Goal: Obtain resource: Download file/media

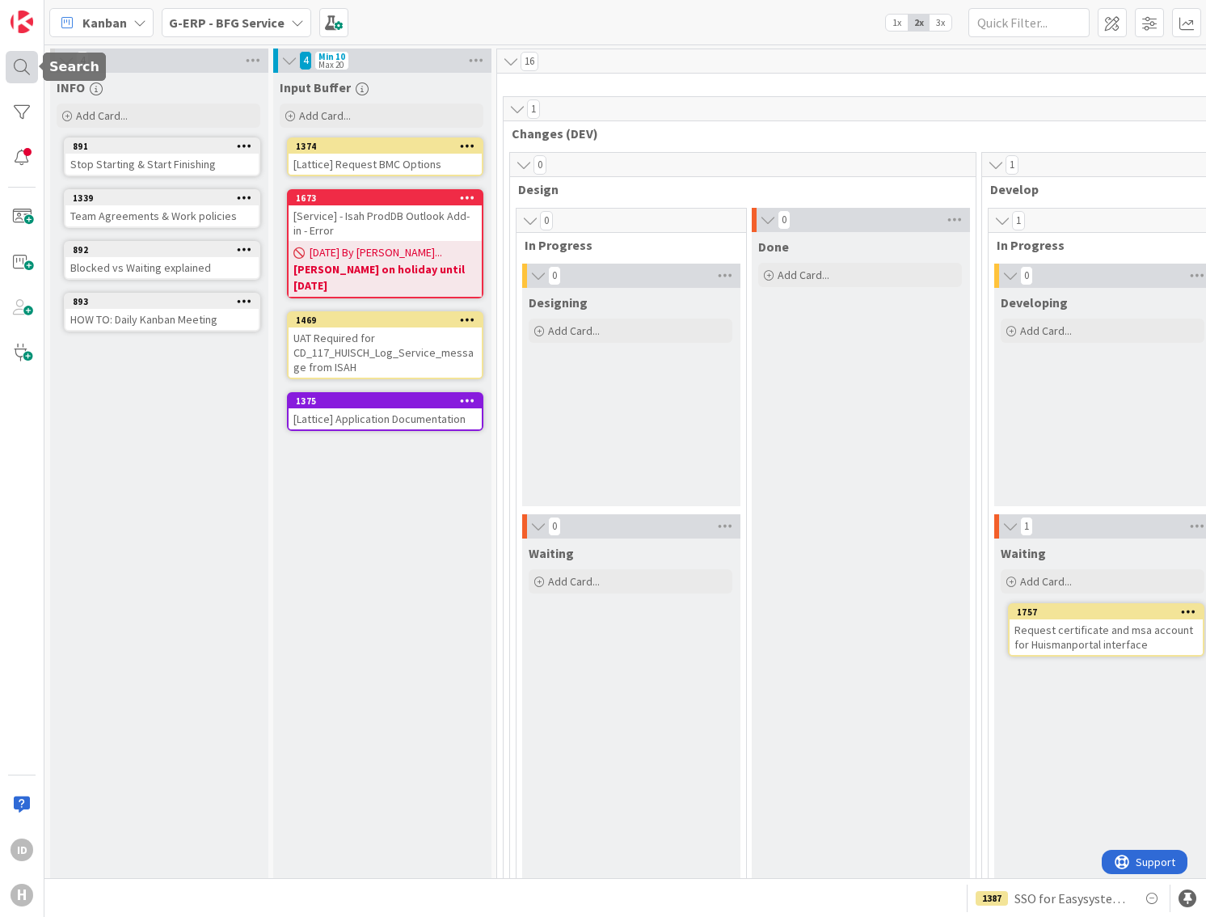
click at [27, 61] on div at bounding box center [22, 67] width 32 height 32
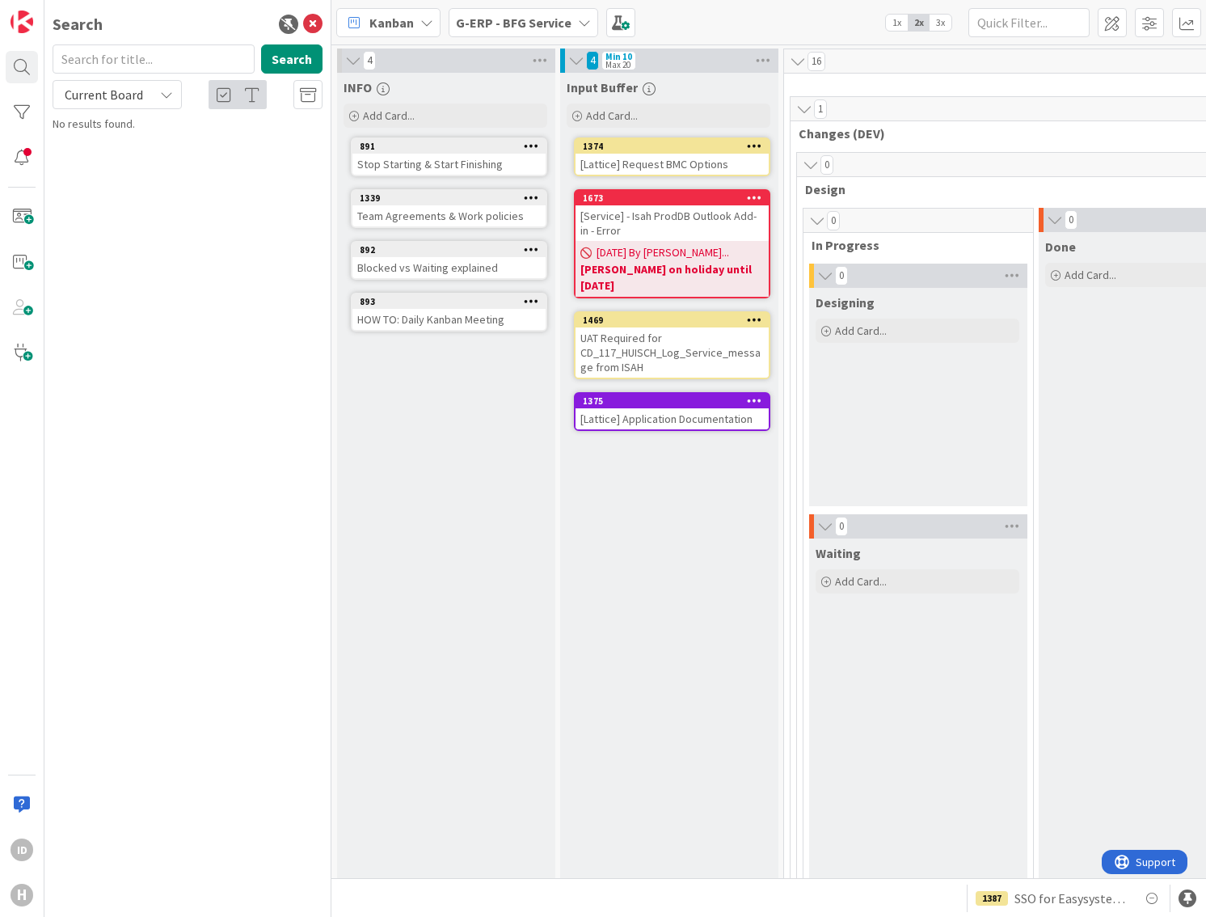
click at [110, 52] on input "text" at bounding box center [154, 58] width 202 height 29
click at [110, 52] on input "absen" at bounding box center [154, 58] width 202 height 29
type input "absence"
click at [91, 104] on span "Current Board" at bounding box center [103, 94] width 84 height 23
click at [112, 167] on span "All Boards" at bounding box center [145, 162] width 168 height 24
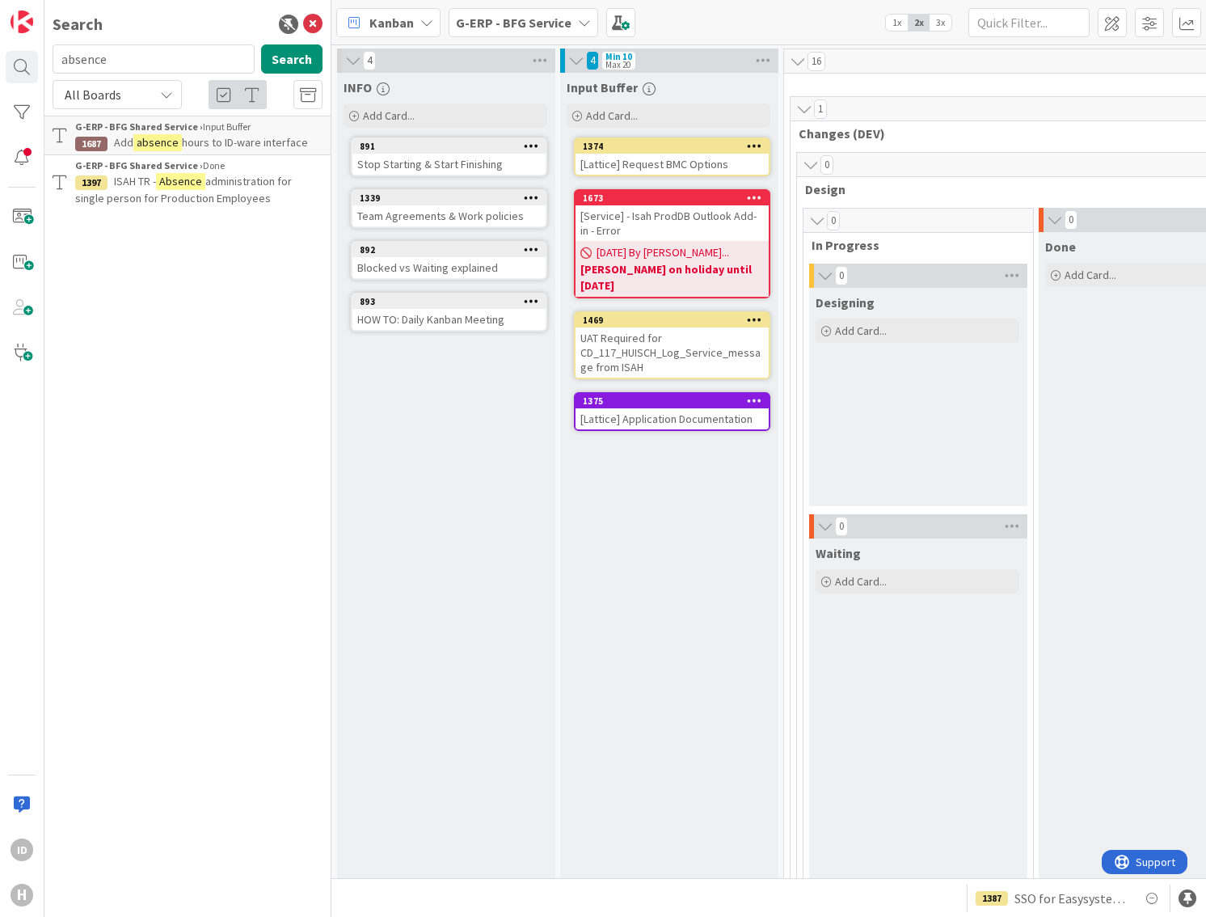
click at [230, 194] on span "administration for single person for Production Employees" at bounding box center [183, 190] width 217 height 32
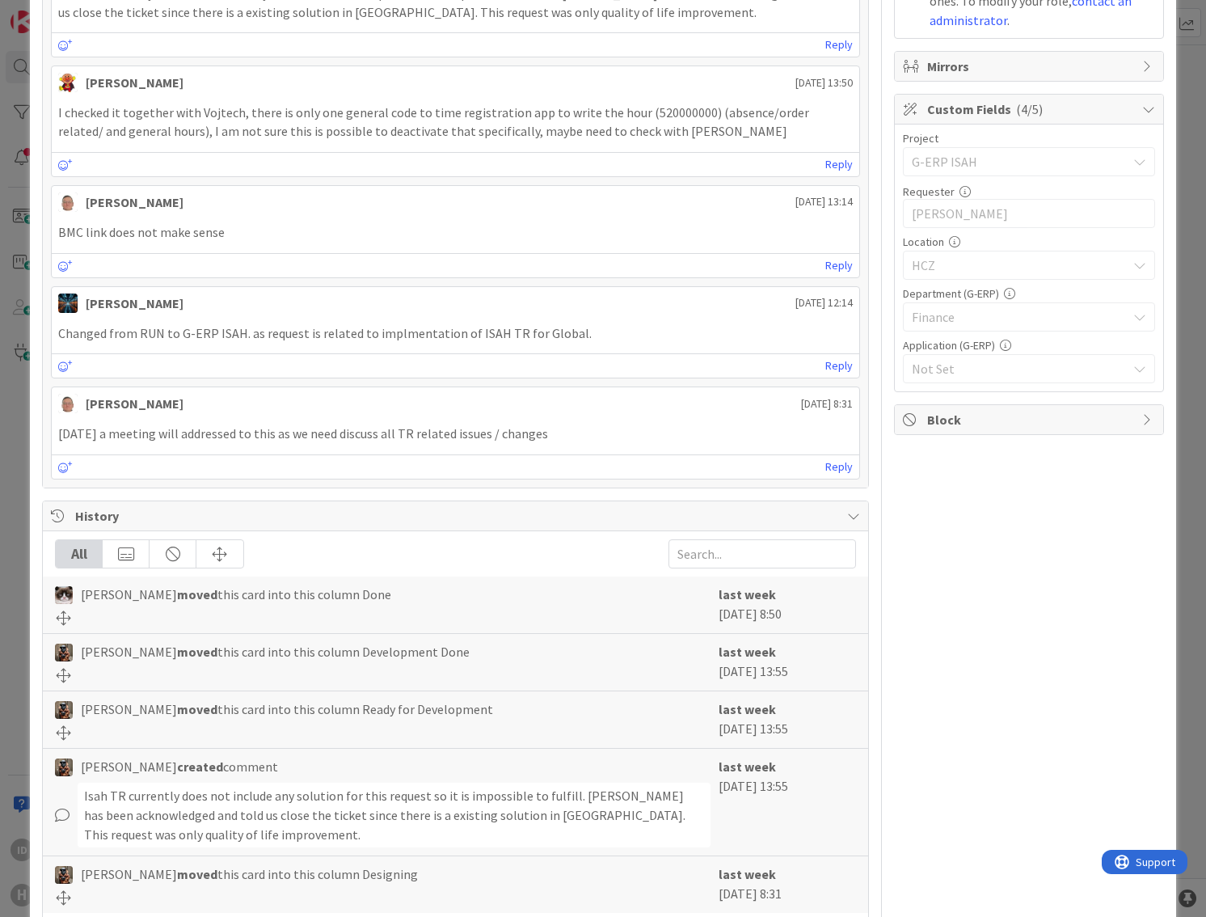
scroll to position [717, 0]
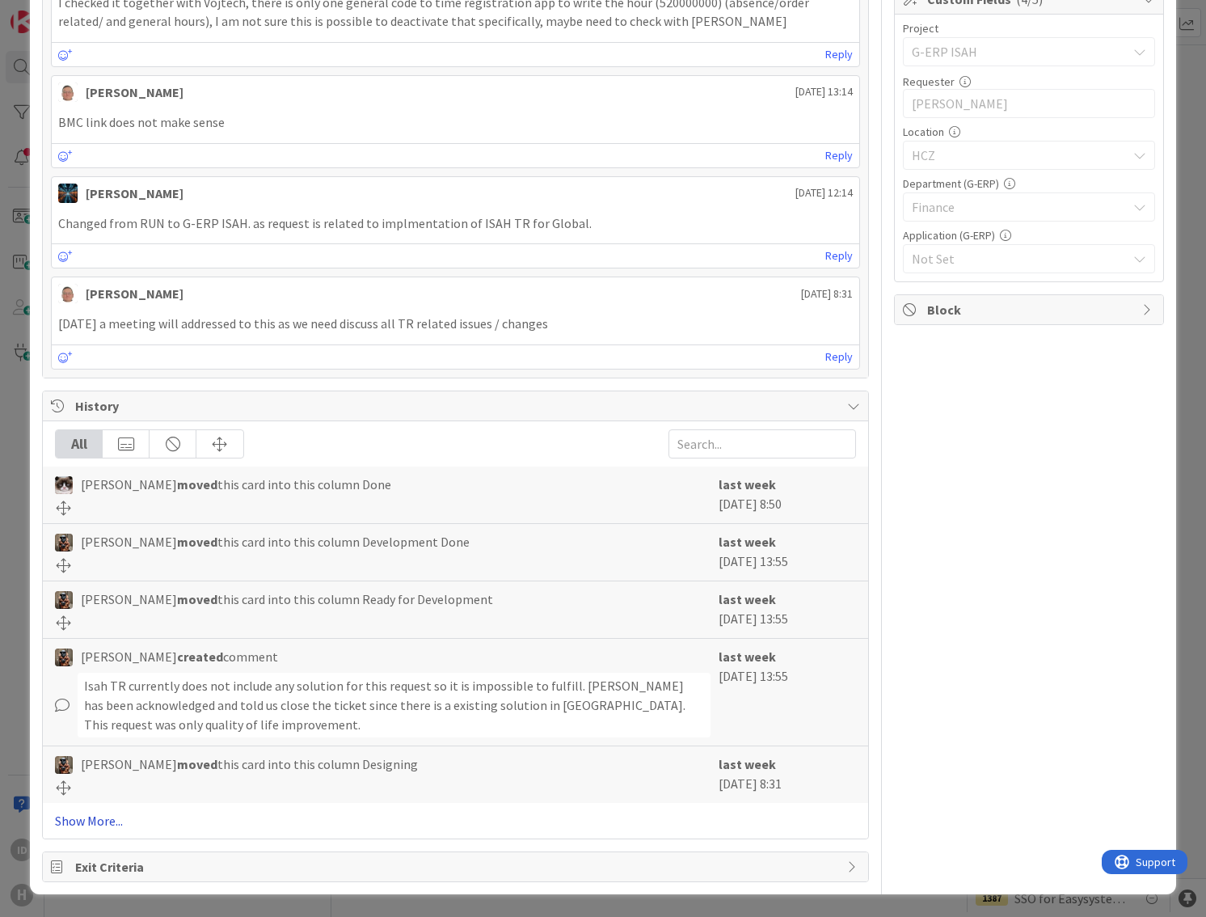
click at [87, 818] on link "Show More..." at bounding box center [455, 820] width 801 height 19
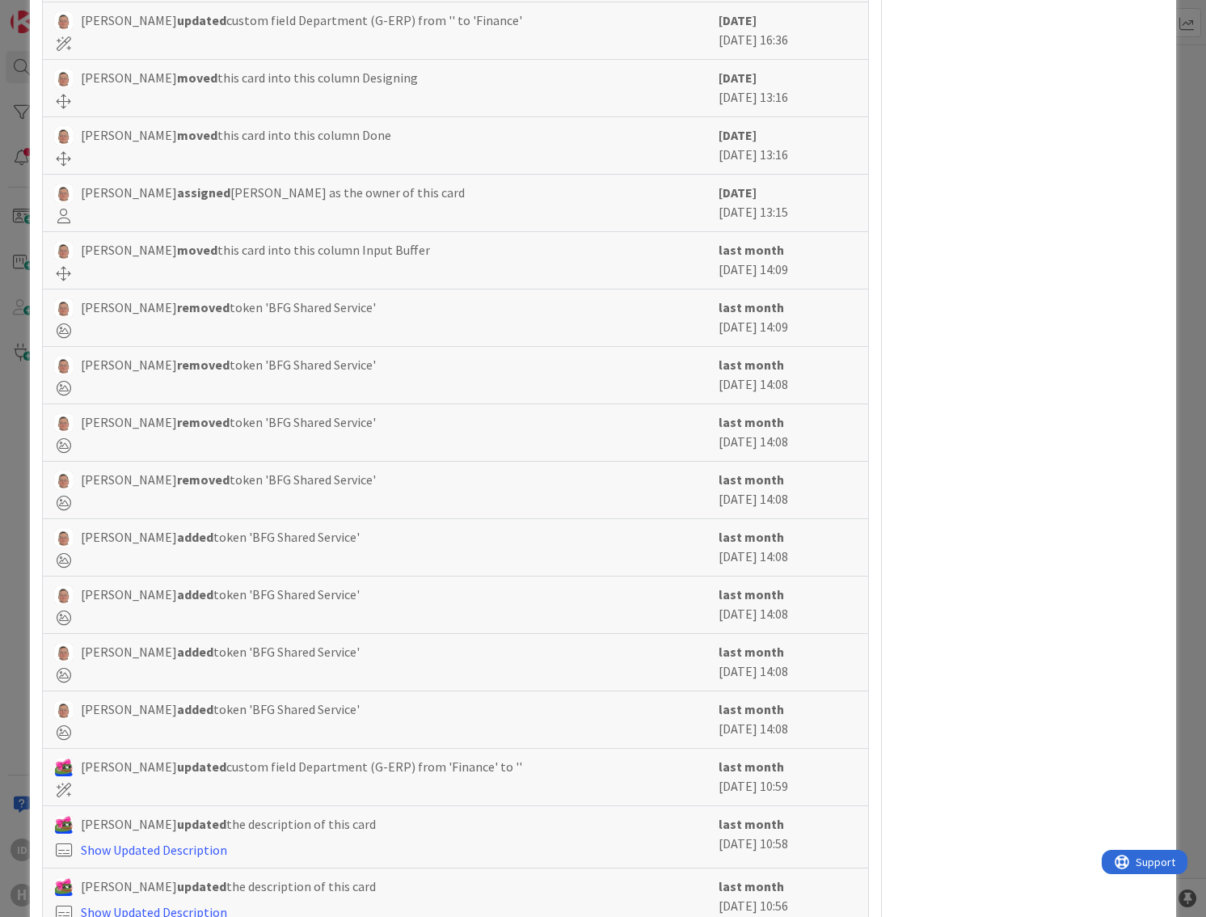
scroll to position [2384, 0]
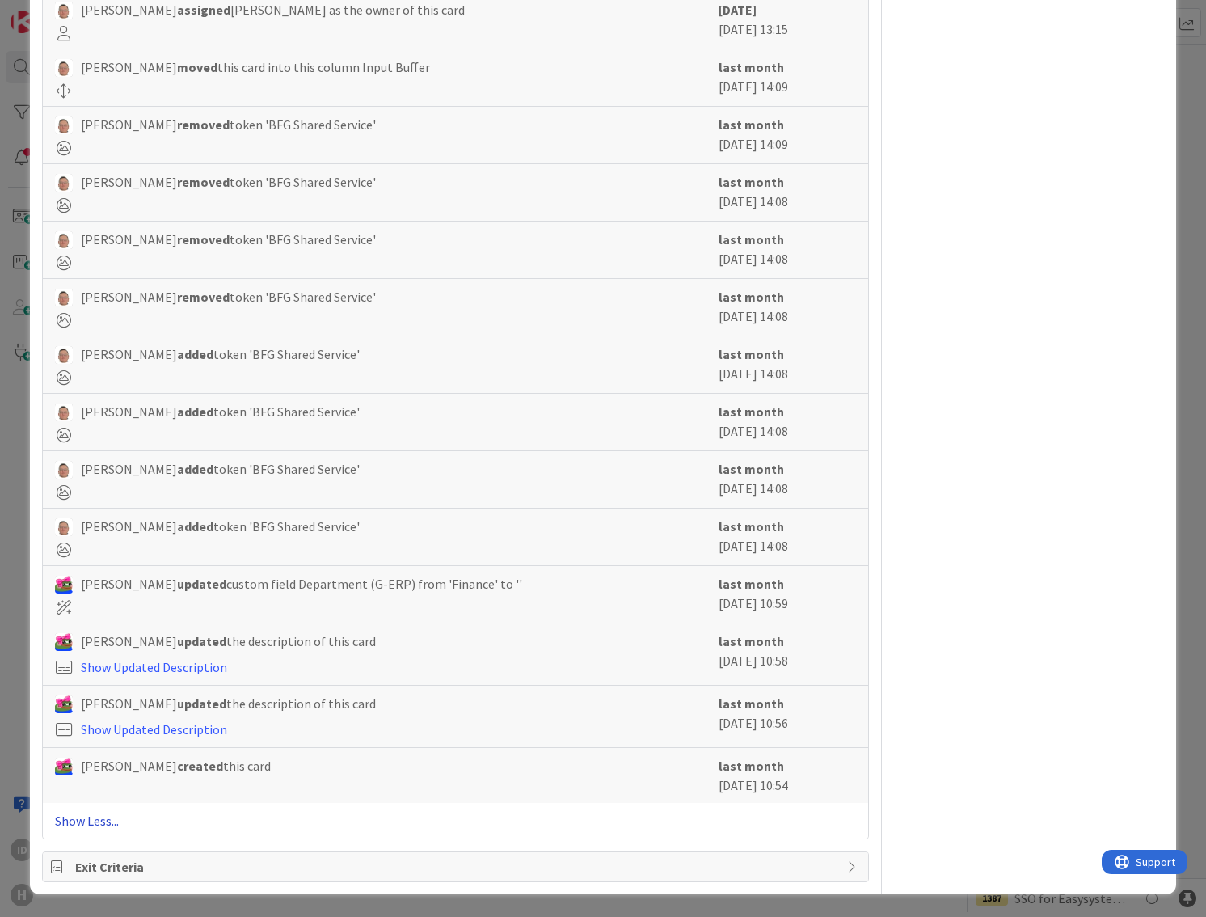
click at [104, 825] on link "Show Less..." at bounding box center [455, 820] width 801 height 19
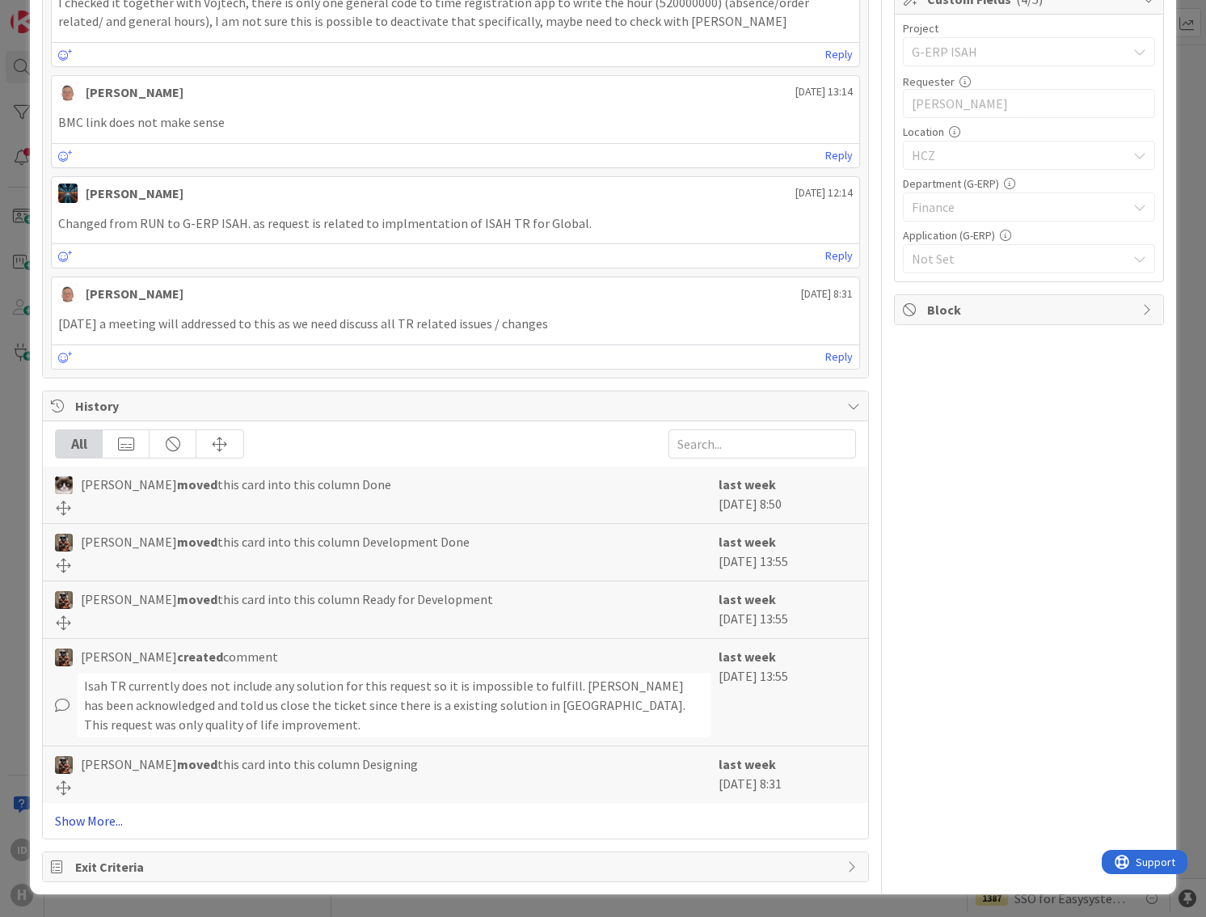
click at [104, 823] on link "Show More..." at bounding box center [455, 820] width 801 height 19
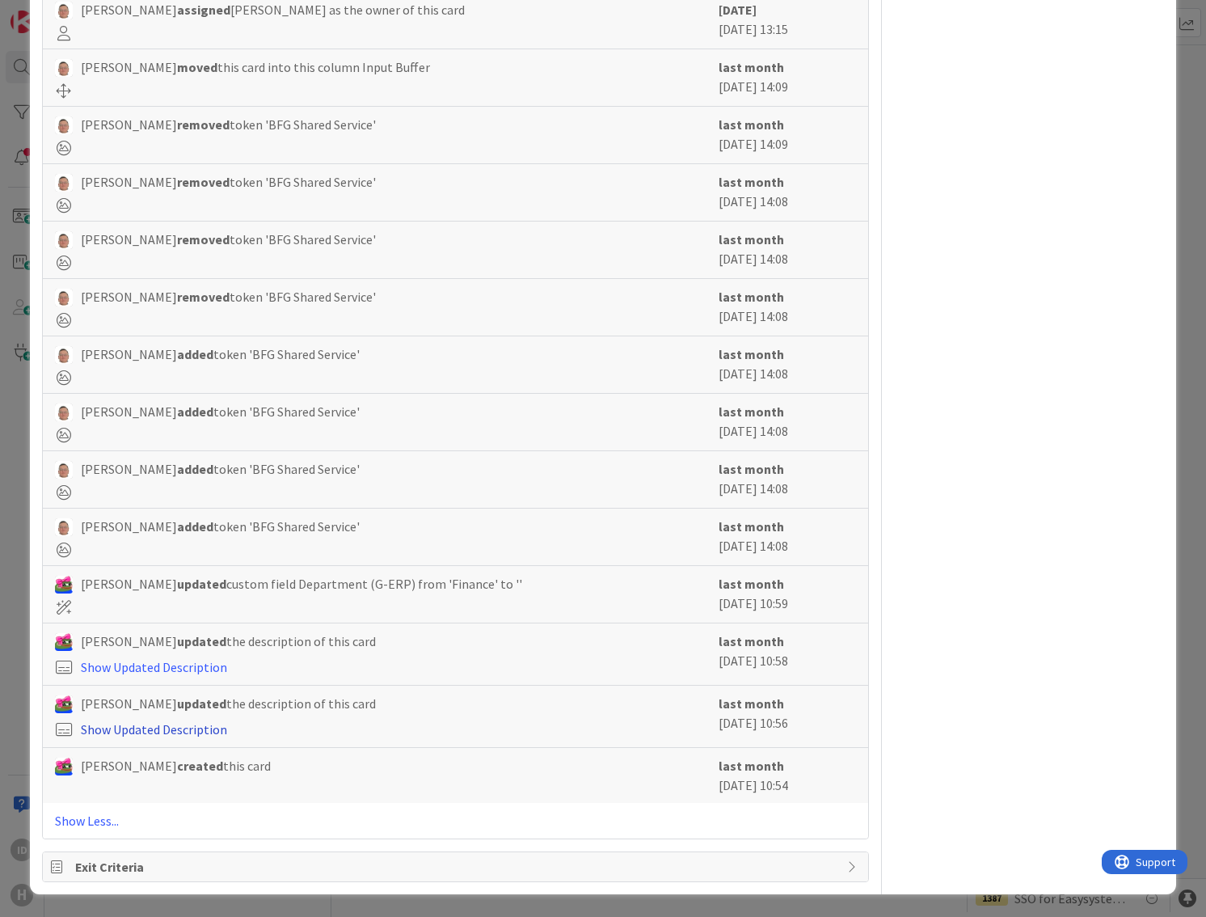
click at [167, 727] on link "Show Updated Description" at bounding box center [154, 729] width 146 height 16
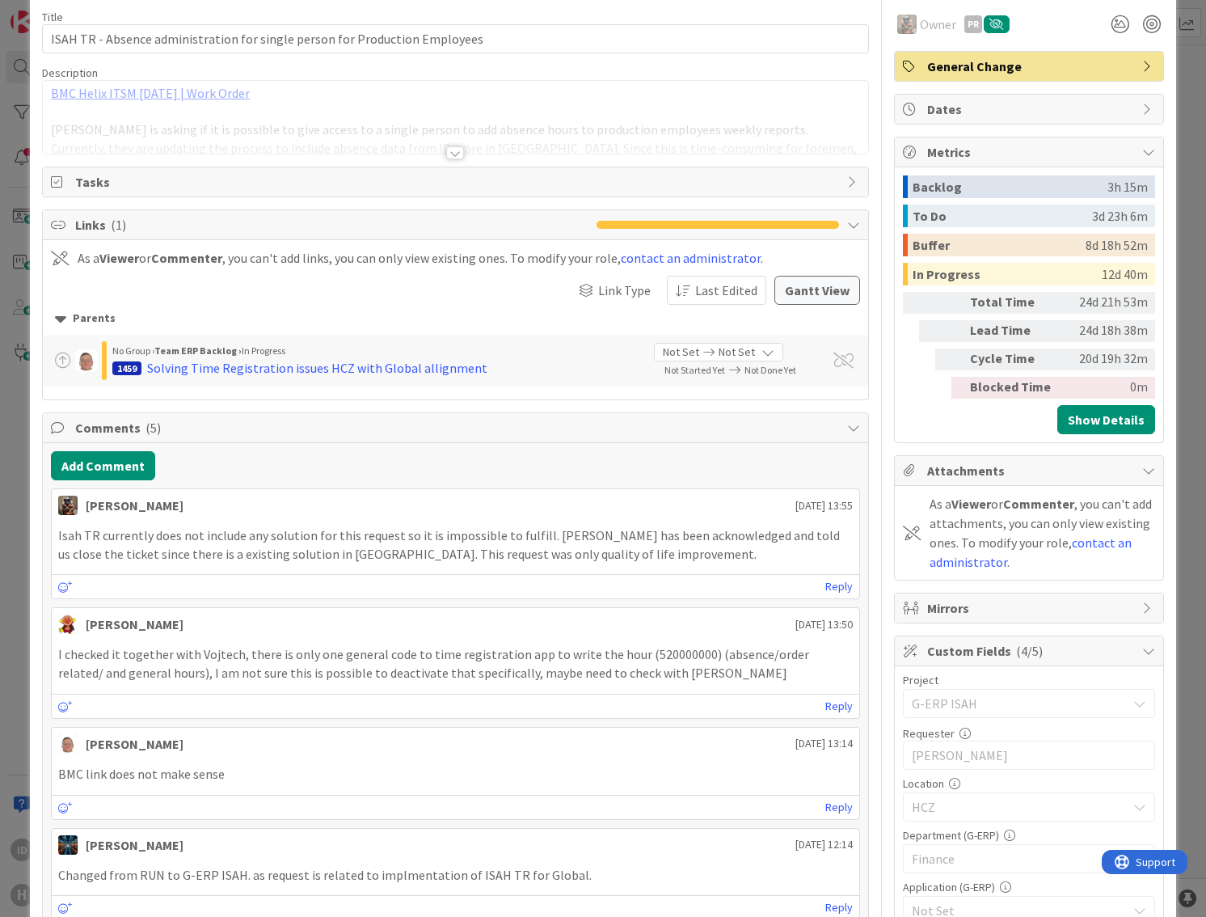
scroll to position [0, 0]
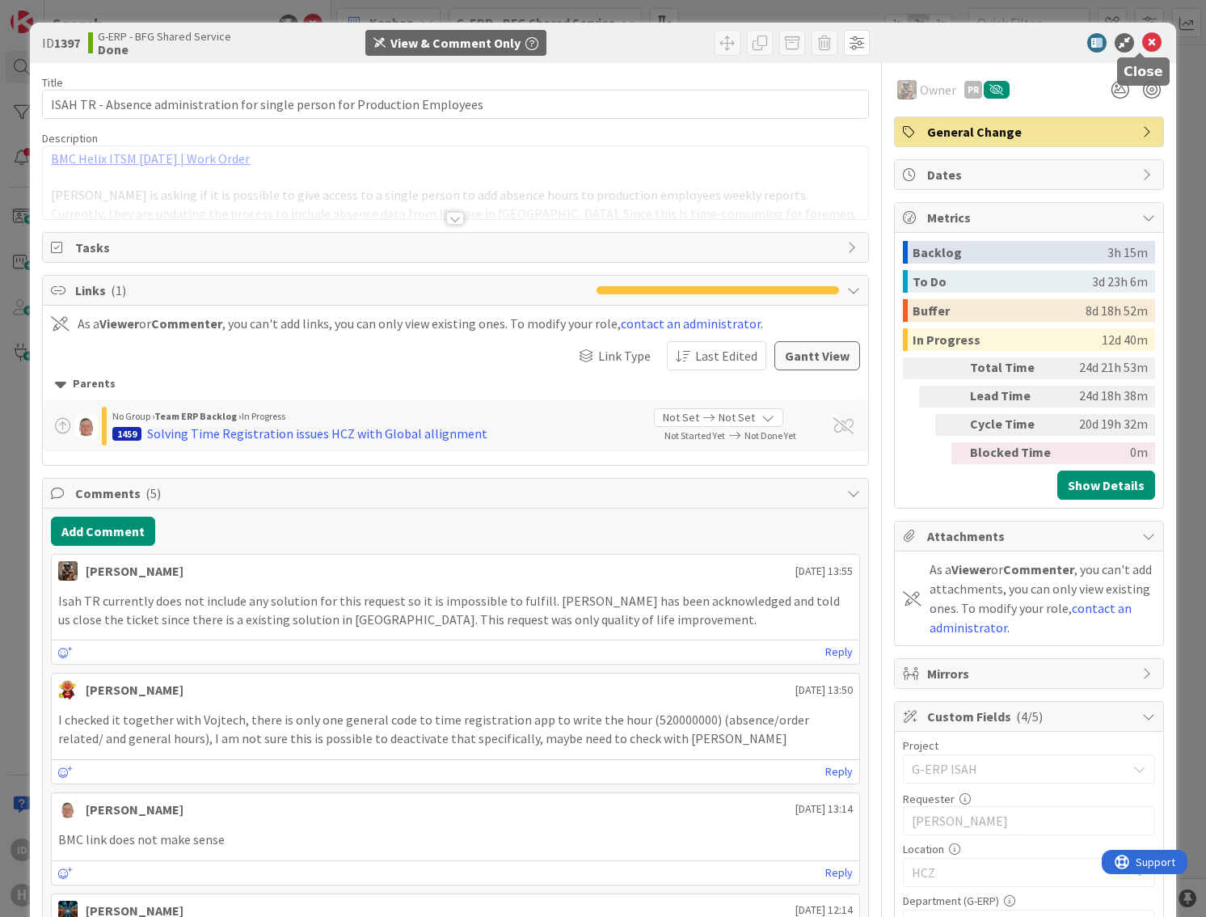
drag, startPoint x: 1140, startPoint y: 41, endPoint x: 285, endPoint y: 404, distance: 928.6
click at [1143, 41] on icon at bounding box center [1152, 42] width 19 height 19
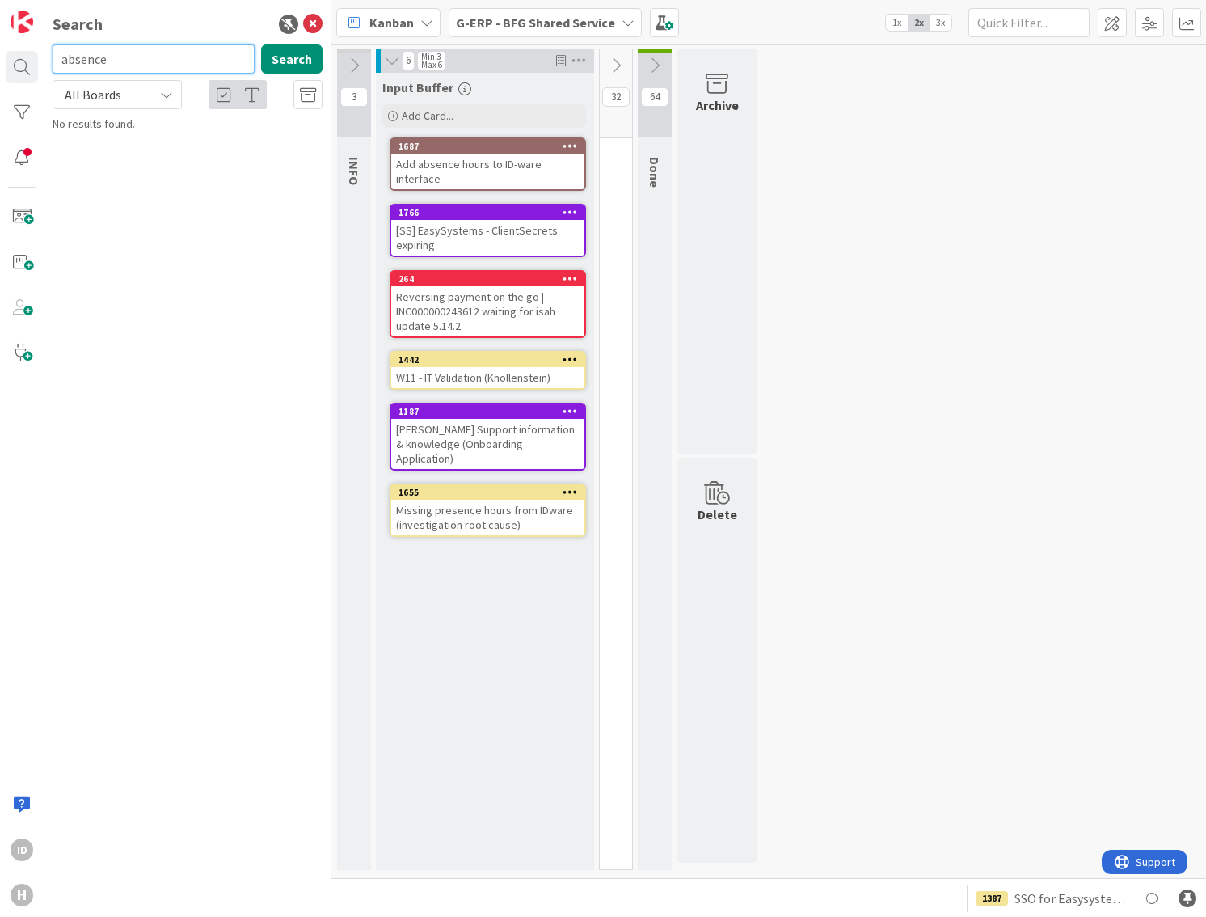
click at [127, 53] on input "absence" at bounding box center [154, 58] width 202 height 29
click at [328, 49] on div "absence Search" at bounding box center [187, 62] width 289 height 36
click at [323, 55] on div "absence Search" at bounding box center [187, 62] width 289 height 36
drag, startPoint x: 316, startPoint y: 58, endPoint x: 543, endPoint y: 146, distance: 242.7
click at [316, 59] on button "Search" at bounding box center [291, 58] width 61 height 29
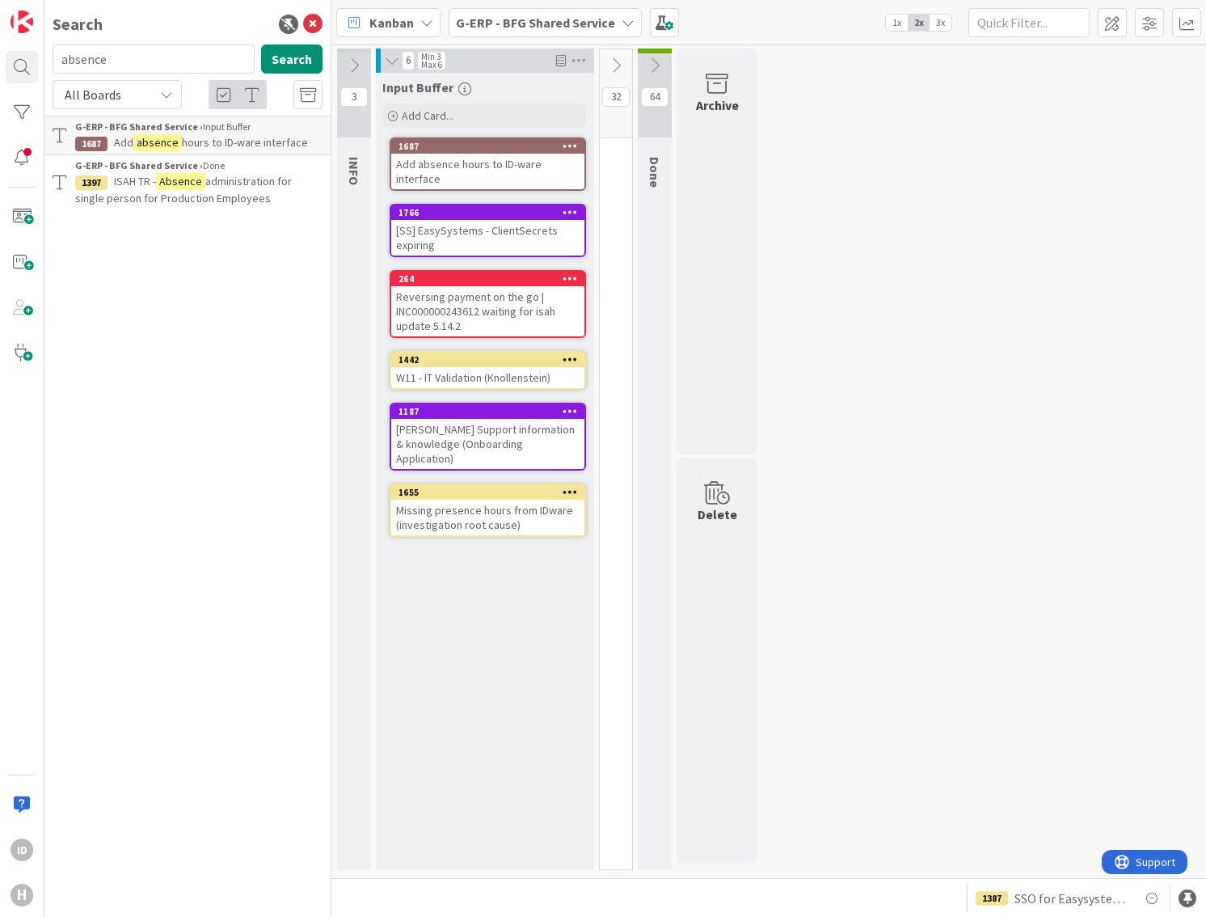
click at [470, 179] on div "Add absence hours to ID-ware interface" at bounding box center [487, 172] width 193 height 36
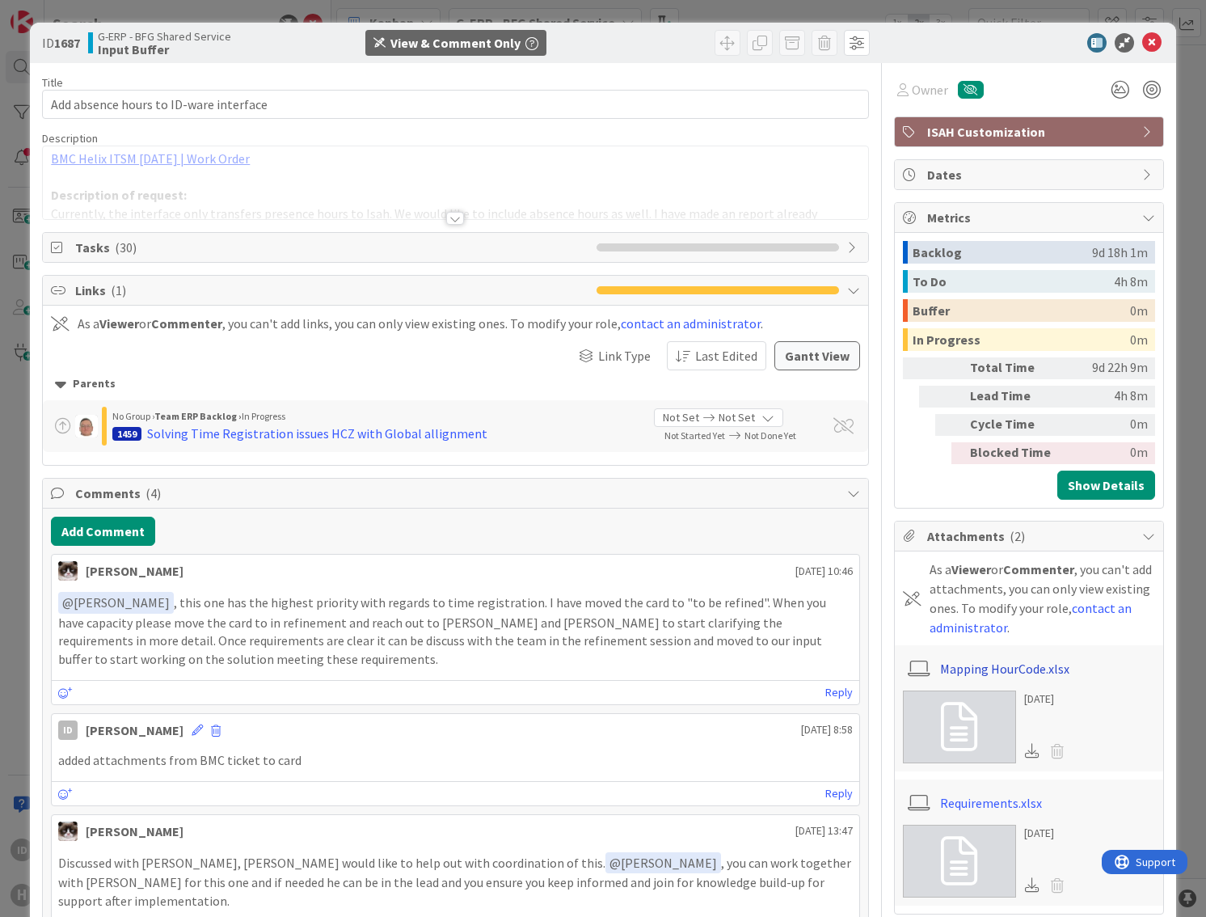
click at [979, 669] on link "Mapping HourCode.xlsx" at bounding box center [1004, 668] width 129 height 19
click at [929, 829] on link at bounding box center [959, 861] width 113 height 73
